Goal: Task Accomplishment & Management: Use online tool/utility

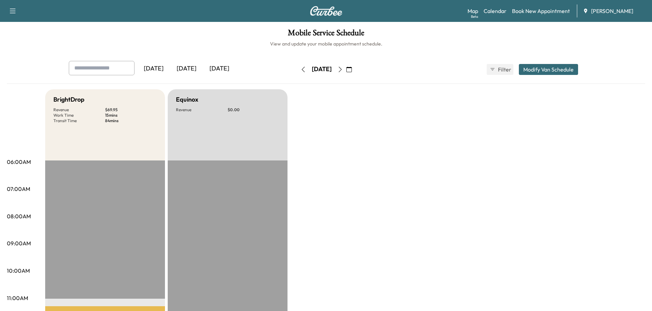
click at [191, 66] on div "[DATE]" at bounding box center [186, 69] width 33 height 16
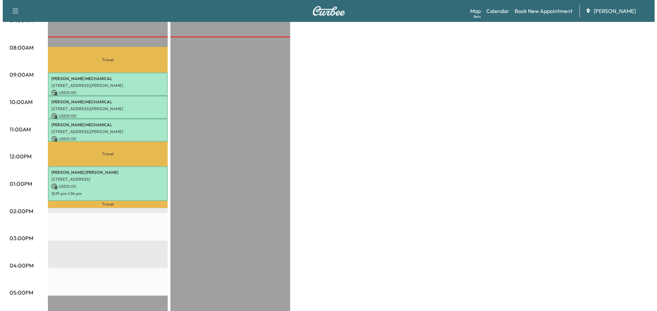
scroll to position [171, 0]
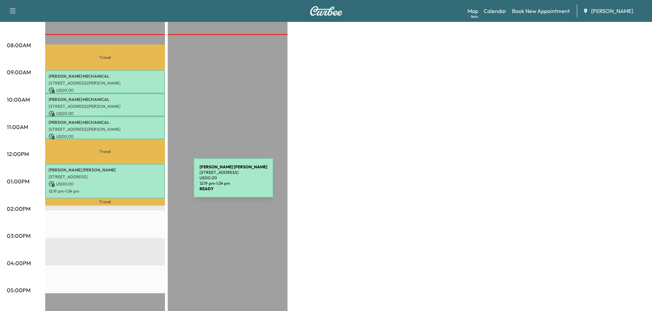
click at [142, 182] on p "USD 0.00" at bounding box center [105, 184] width 113 height 6
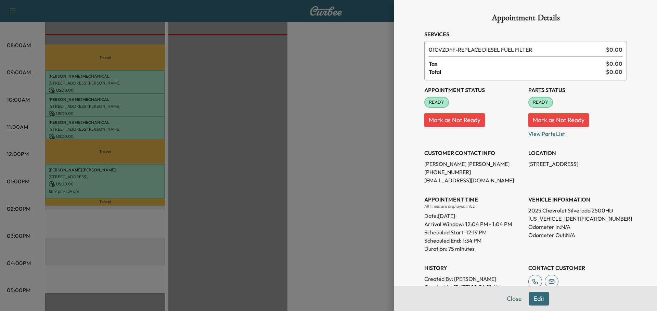
click at [562, 221] on p "[US_VEHICLE_IDENTIFICATION_NUMBER]" at bounding box center [578, 219] width 99 height 8
click at [562, 220] on p "[US_VEHICLE_IDENTIFICATION_NUMBER]" at bounding box center [578, 219] width 99 height 8
copy p "[US_VEHICLE_IDENTIFICATION_NUMBER]"
